Goal: Communication & Community: Answer question/provide support

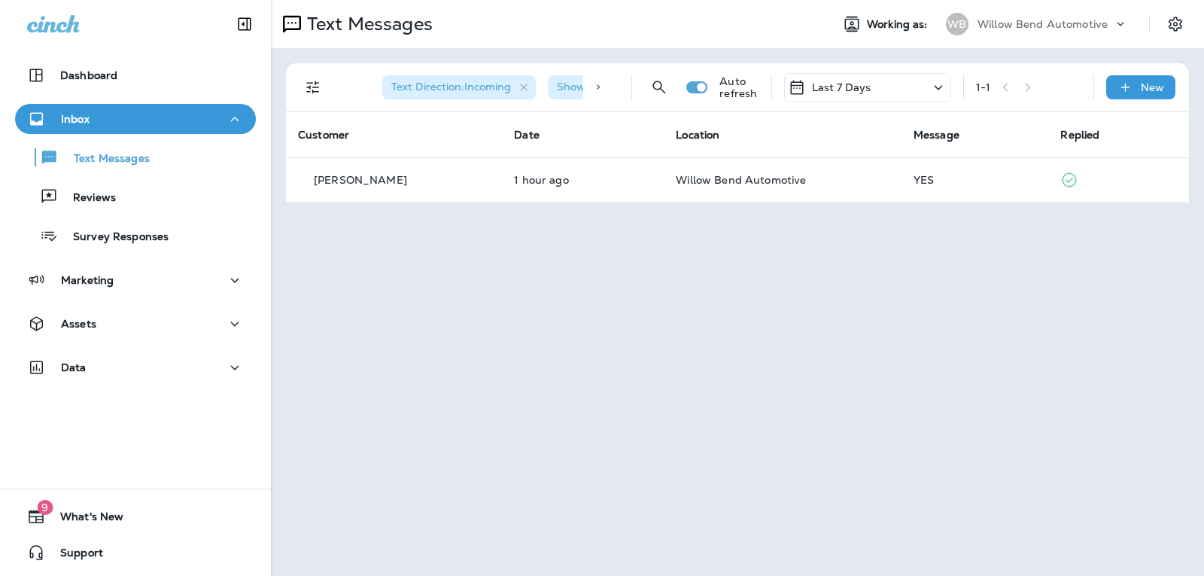
click at [841, 95] on div "Last 7 Days" at bounding box center [830, 87] width 84 height 18
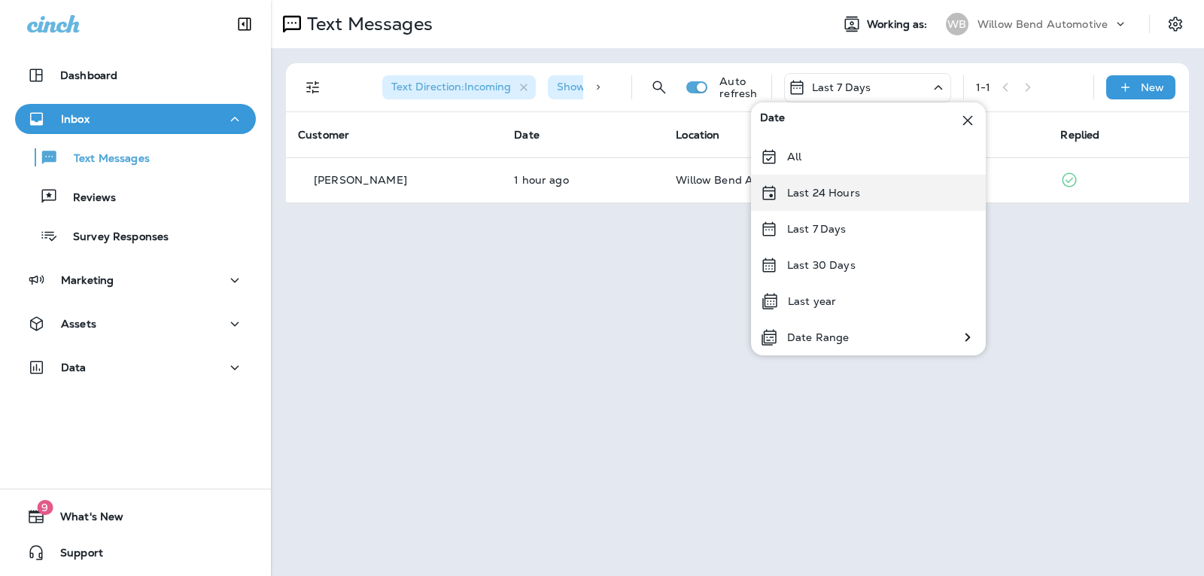
click at [851, 192] on p "Last 24 Hours" at bounding box center [823, 193] width 73 height 12
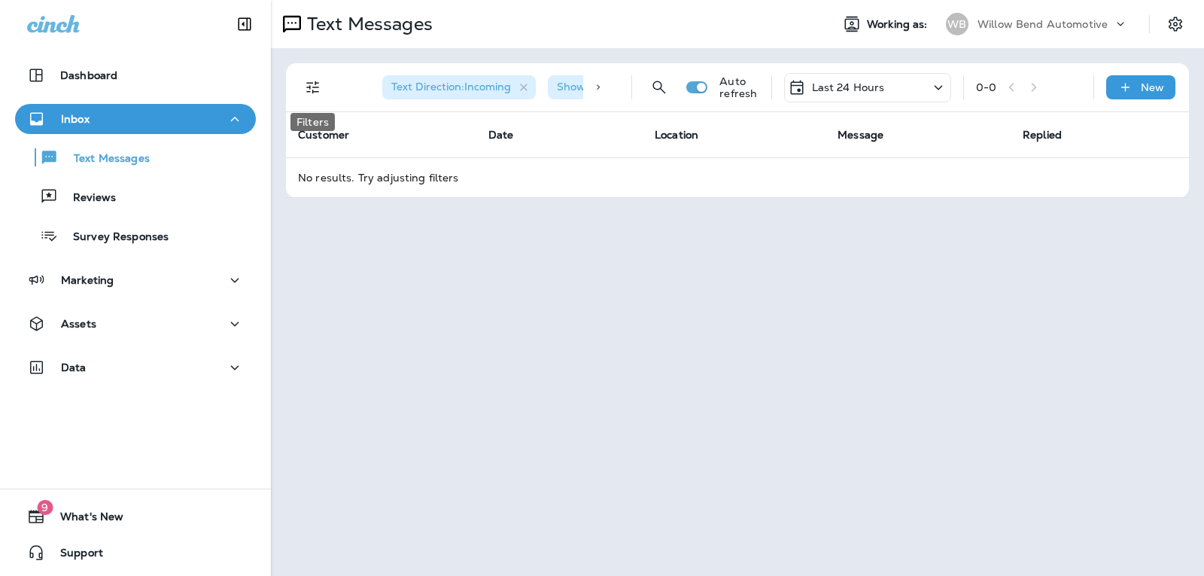
click at [315, 79] on icon "Filters" at bounding box center [313, 87] width 18 height 18
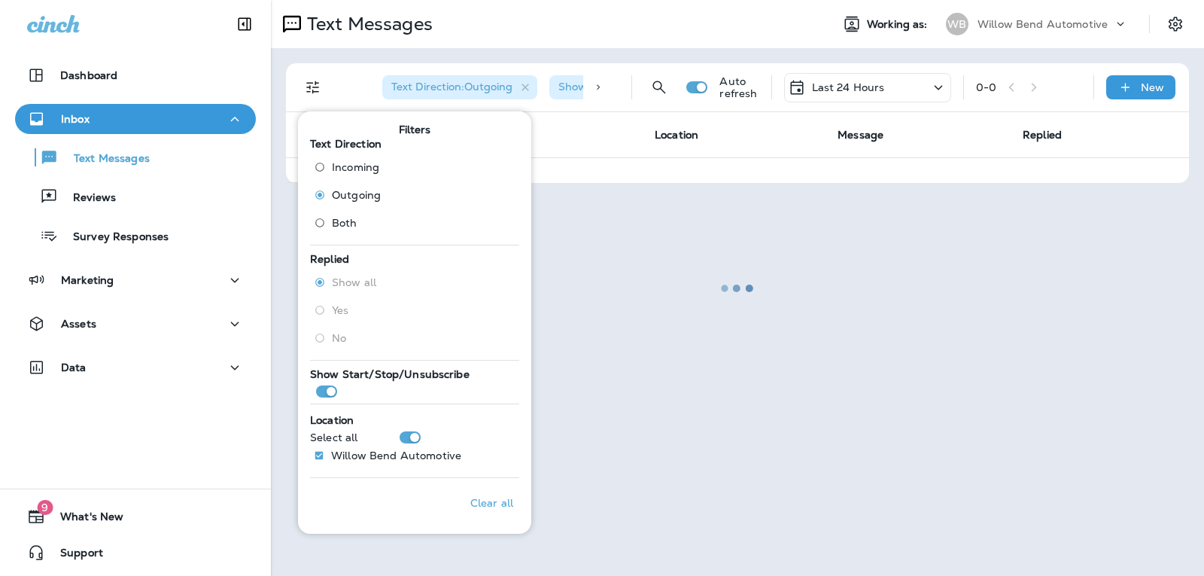
click at [656, 359] on div at bounding box center [737, 288] width 930 height 573
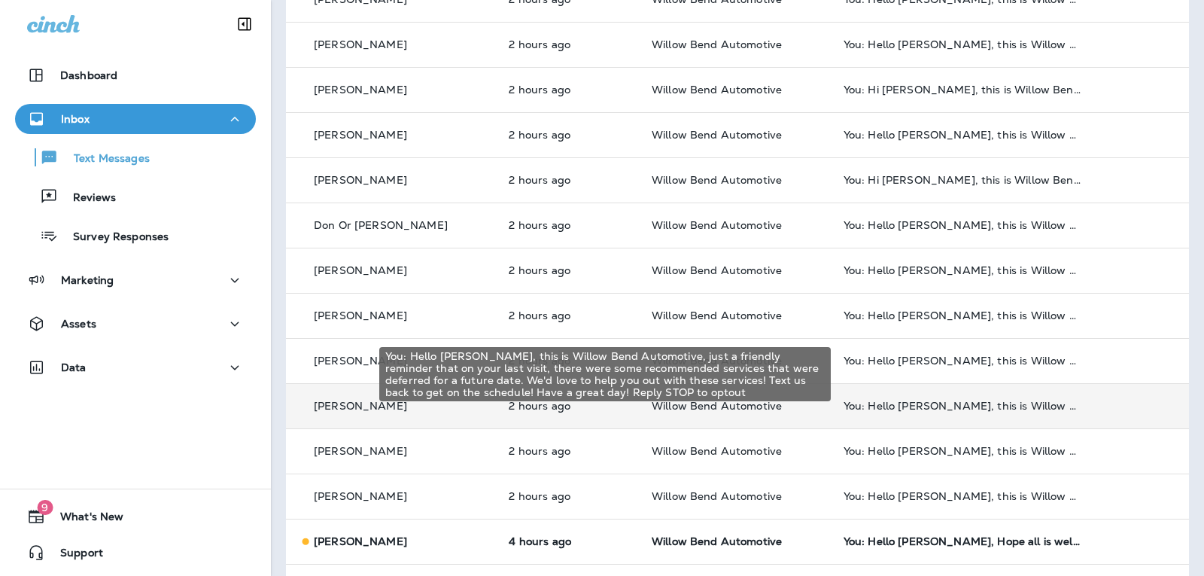
scroll to position [501, 0]
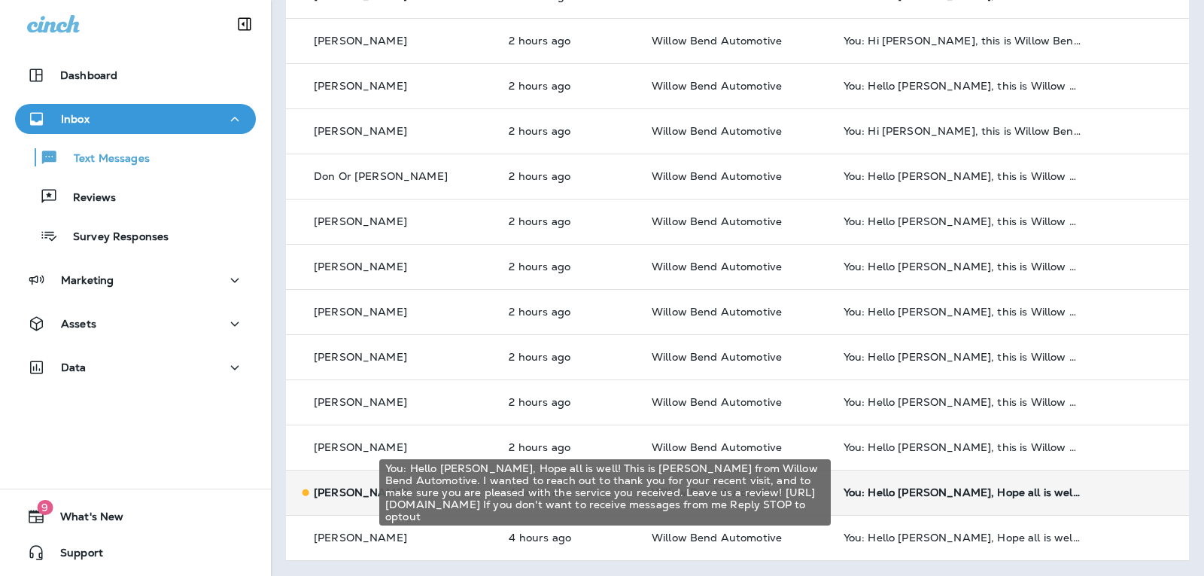
click at [928, 488] on div "You: Hello [PERSON_NAME], Hope all is well! This is [PERSON_NAME] from Willow B…" at bounding box center [963, 492] width 239 height 12
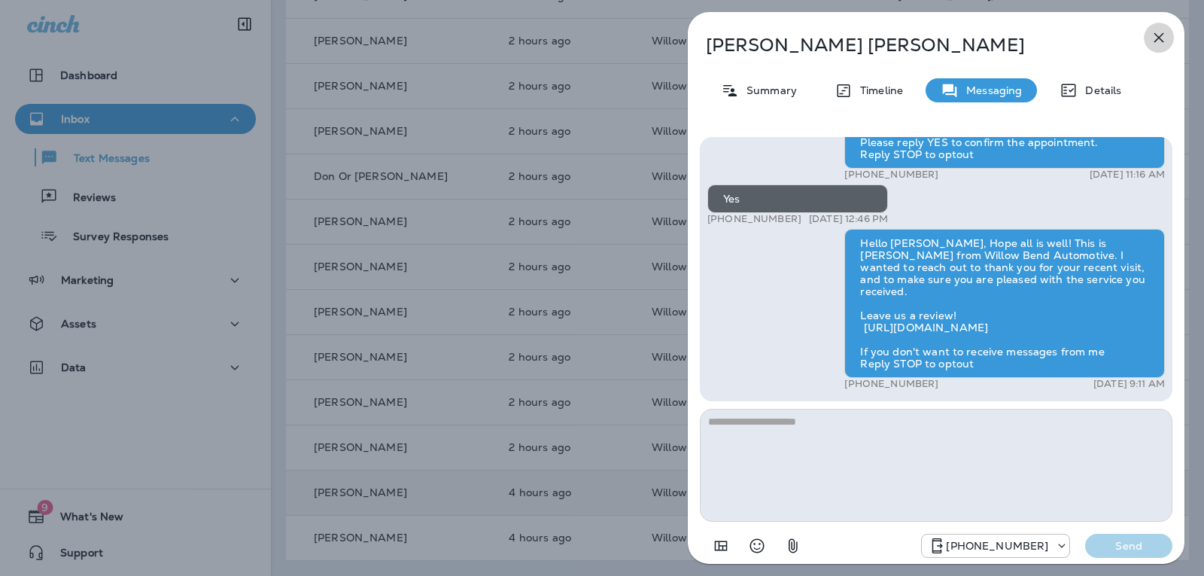
click at [1162, 38] on icon "button" at bounding box center [1159, 38] width 18 height 18
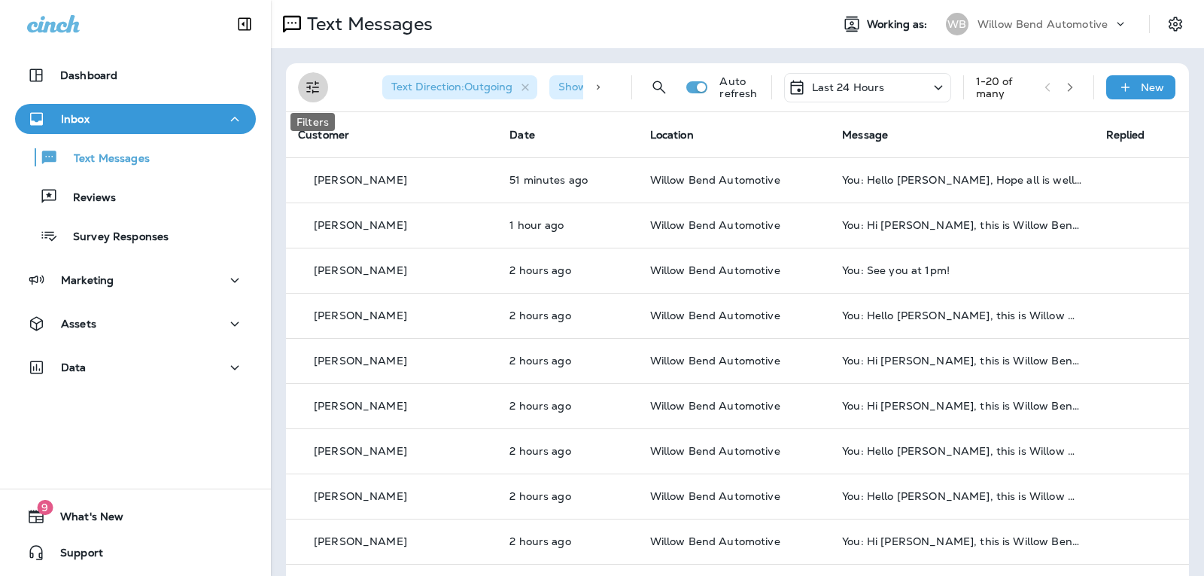
click at [309, 94] on icon "Filters" at bounding box center [313, 87] width 18 height 18
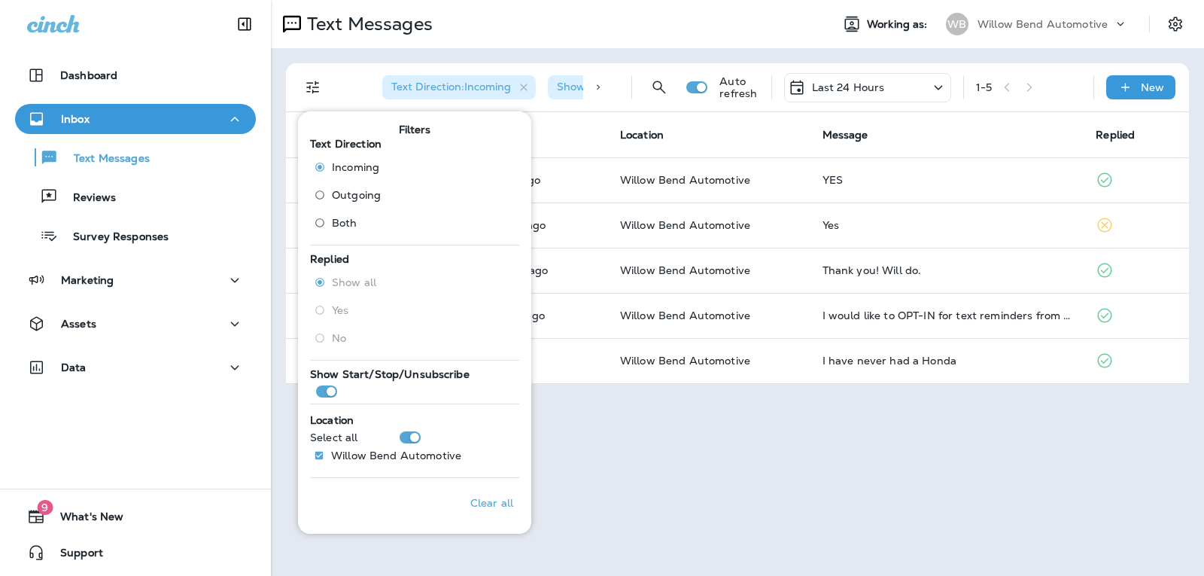
click at [765, 492] on div "Text Messages Working as: WB Willow Bend Automotive Text Direction : Incoming S…" at bounding box center [737, 288] width 933 height 576
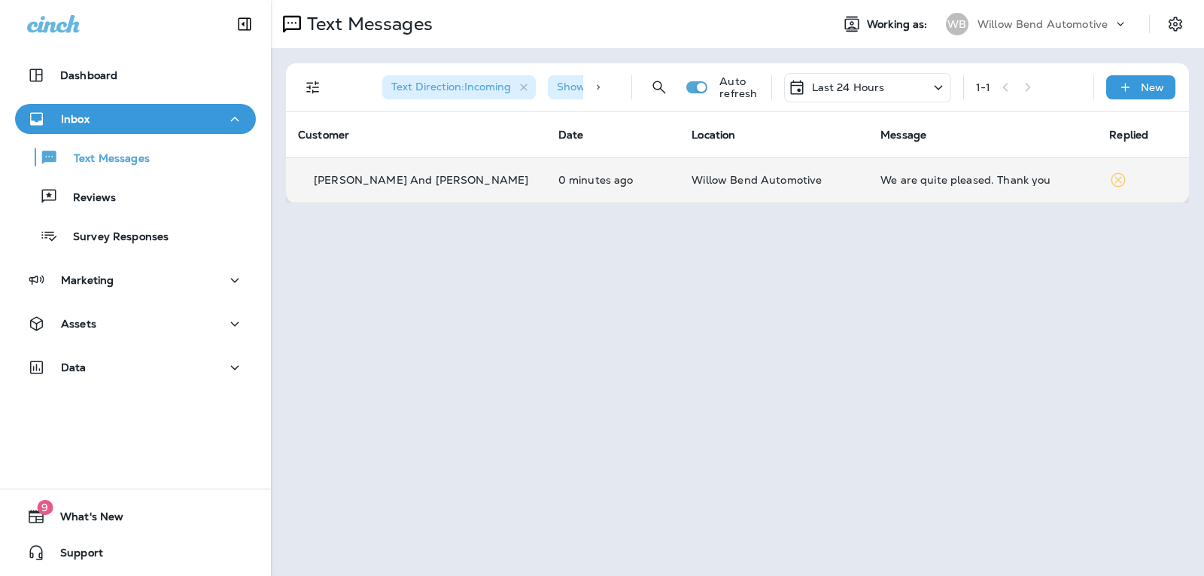
click at [1009, 186] on td "We are quite pleased. Thank you" at bounding box center [983, 179] width 229 height 45
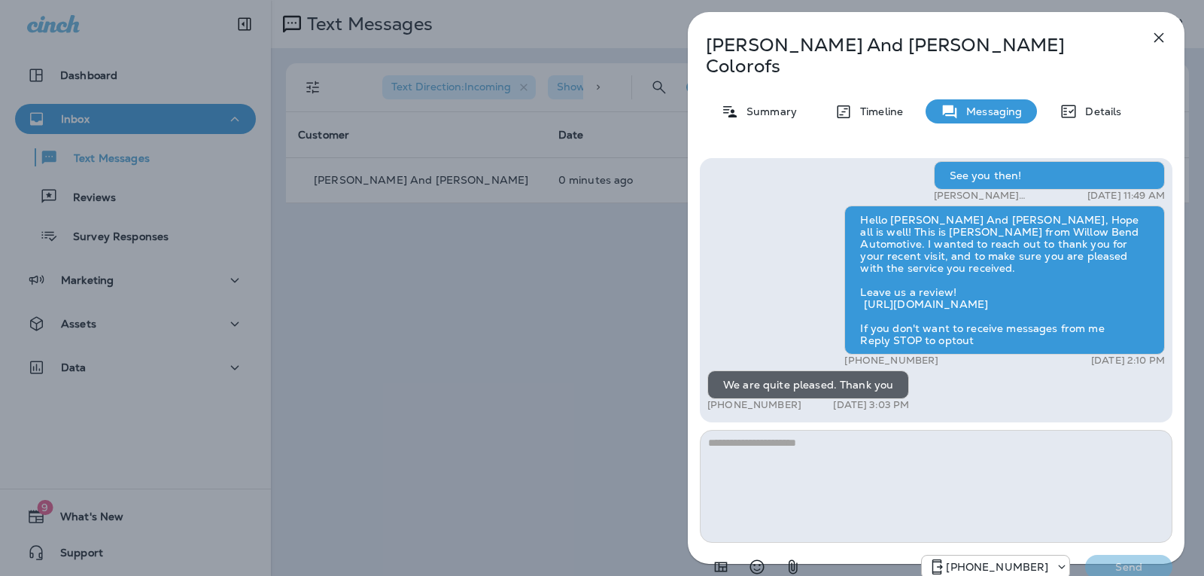
click at [853, 431] on textarea at bounding box center [936, 486] width 473 height 113
type textarea "*"
click at [767, 553] on button "Select an emoji" at bounding box center [757, 567] width 30 height 30
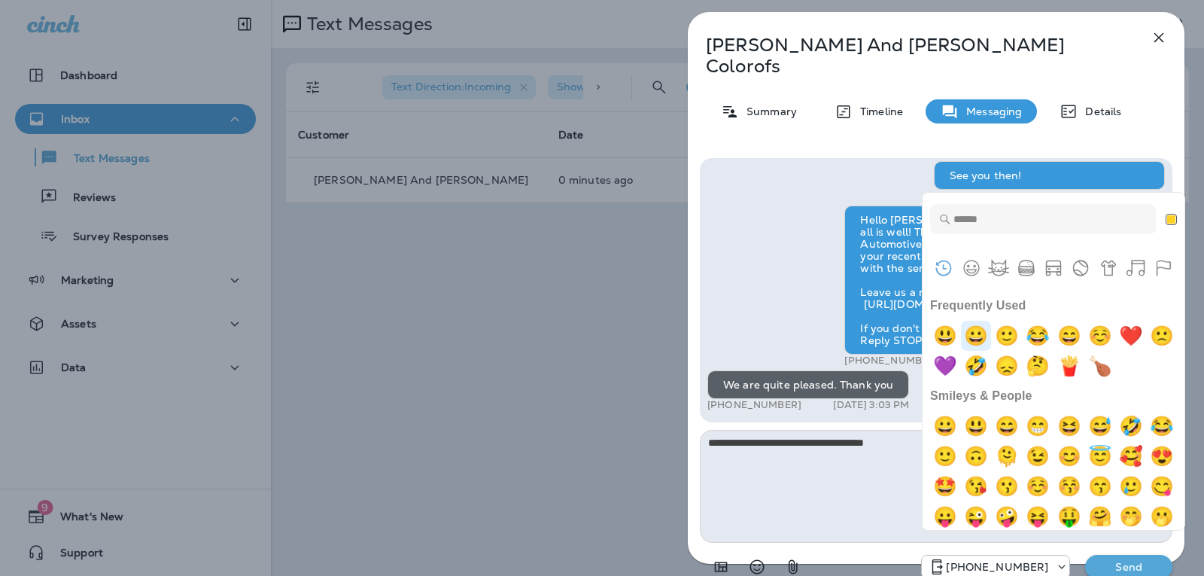
click at [975, 329] on img "grinning" at bounding box center [976, 336] width 30 height 30
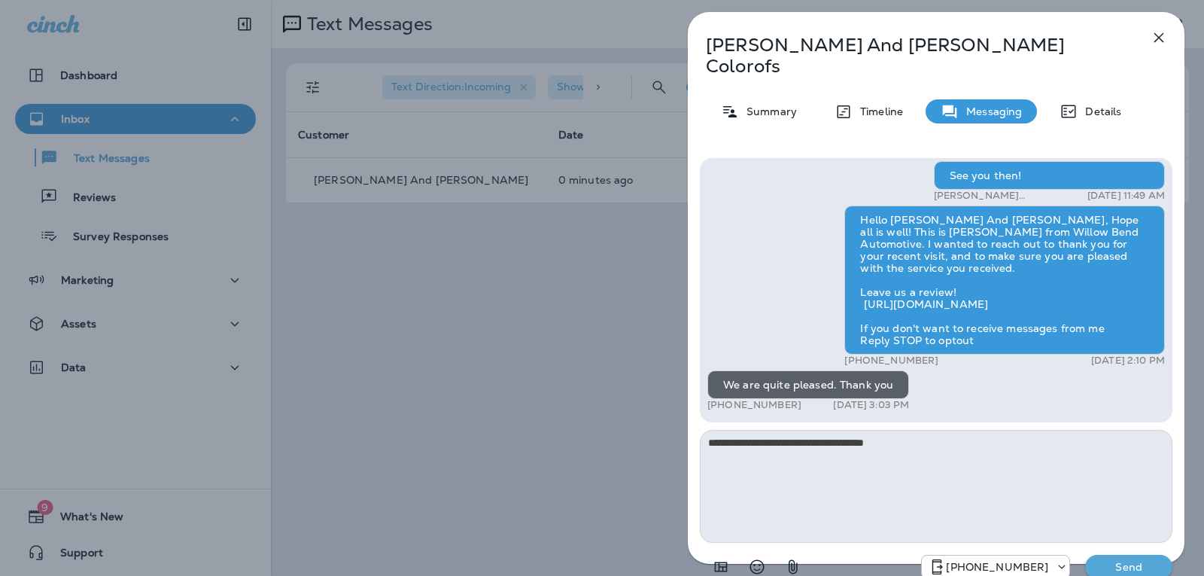
type textarea "**********"
click at [1117, 560] on p "Send" at bounding box center [1128, 567] width 63 height 14
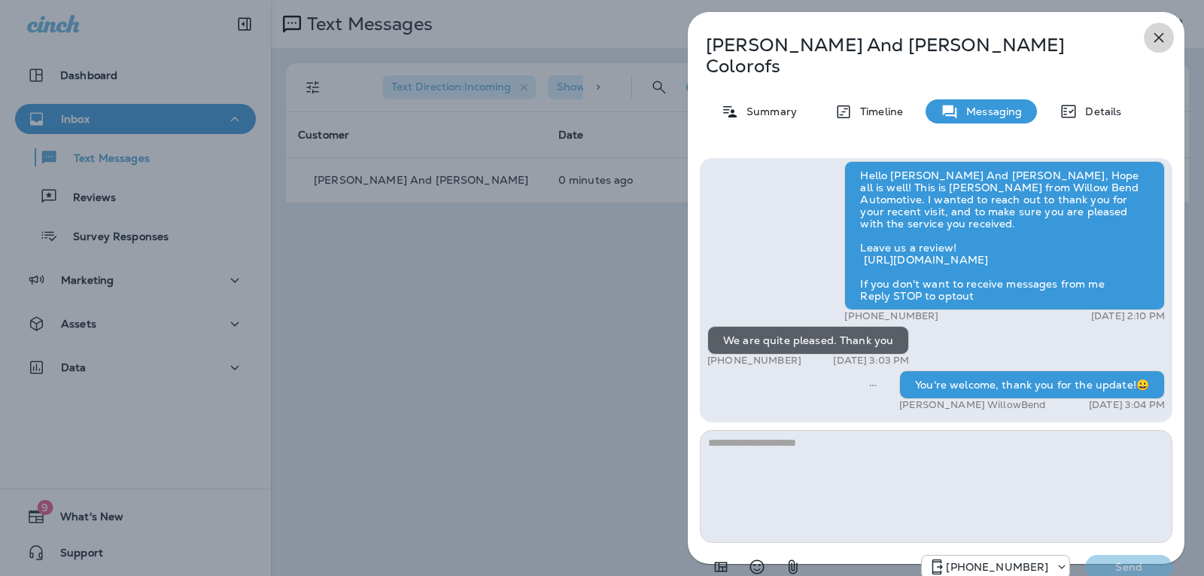
click at [1148, 36] on button "button" at bounding box center [1159, 38] width 30 height 30
